Goal: Browse casually

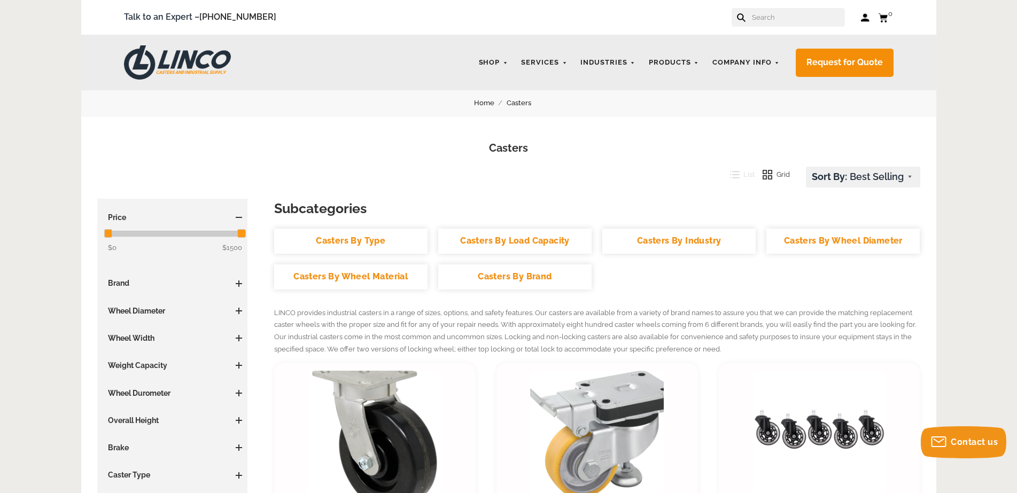
click at [221, 57] on img at bounding box center [177, 62] width 107 height 34
